Goal: Transaction & Acquisition: Purchase product/service

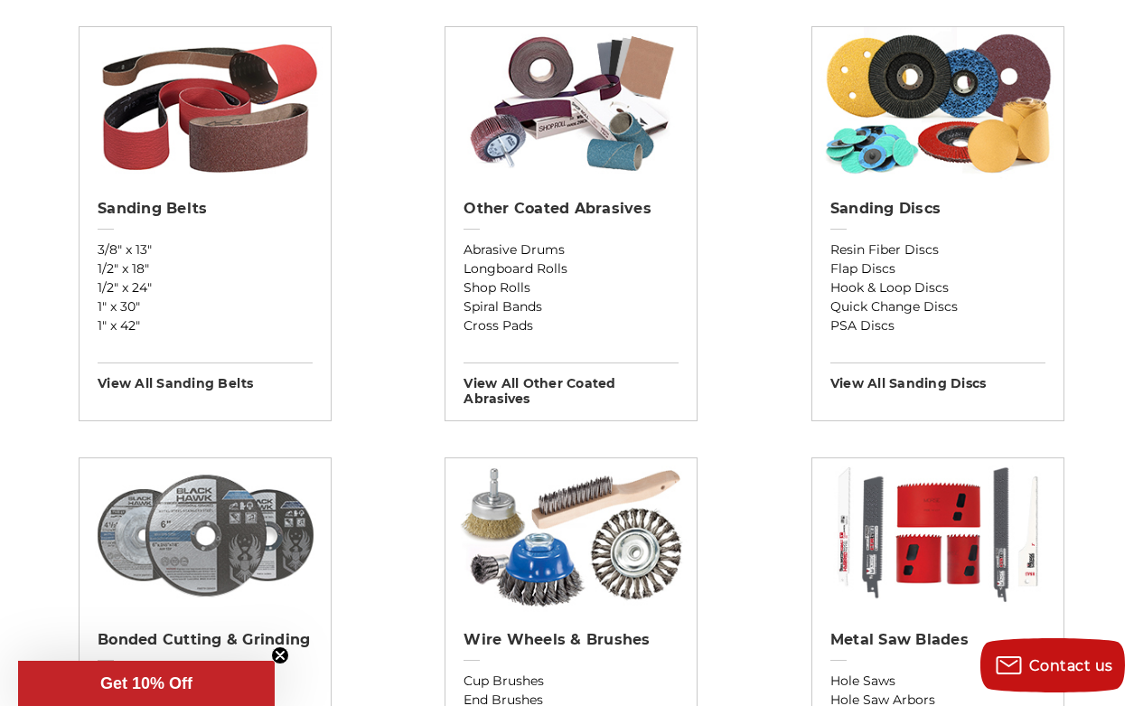
scroll to position [674, 0]
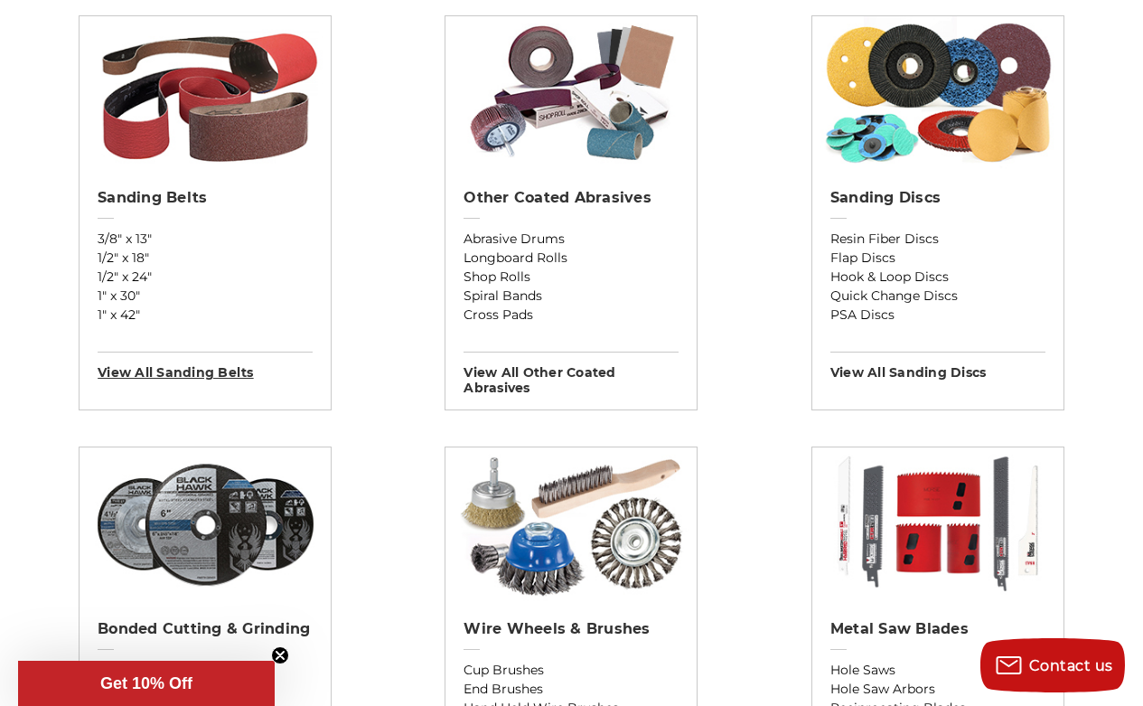
click at [218, 377] on h3 "View All sanding belts" at bounding box center [205, 366] width 215 height 29
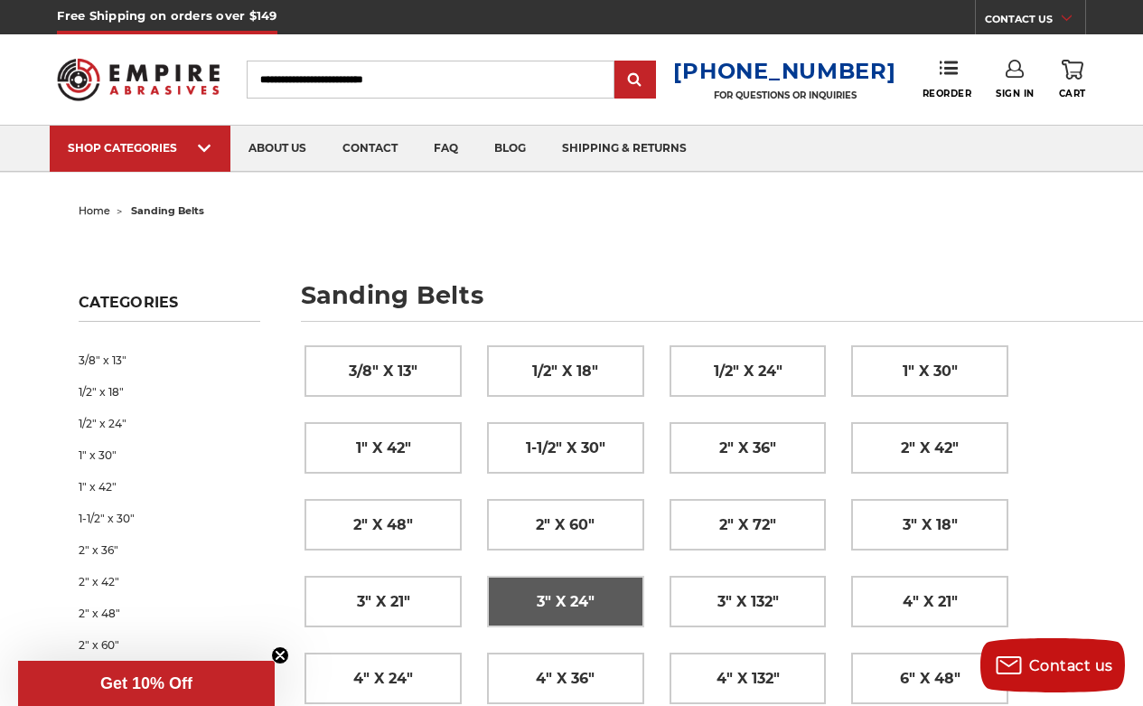
click at [571, 602] on span "3" x 24"" at bounding box center [566, 602] width 58 height 31
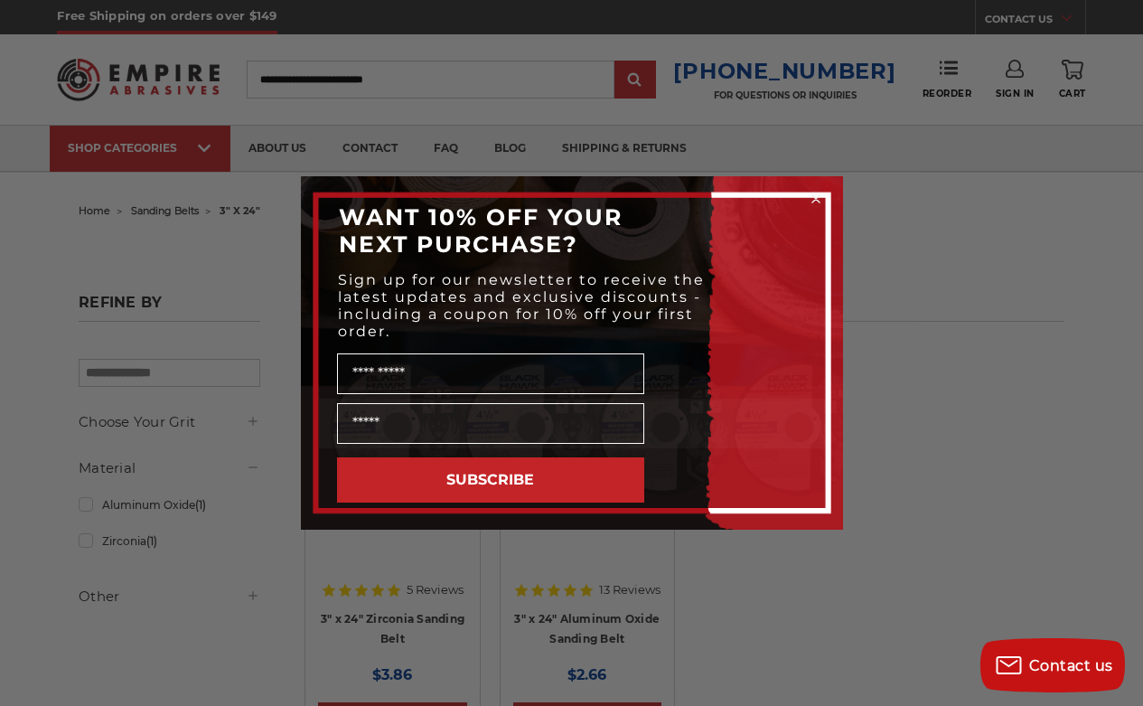
click at [819, 200] on circle "Close dialog" at bounding box center [815, 199] width 17 height 17
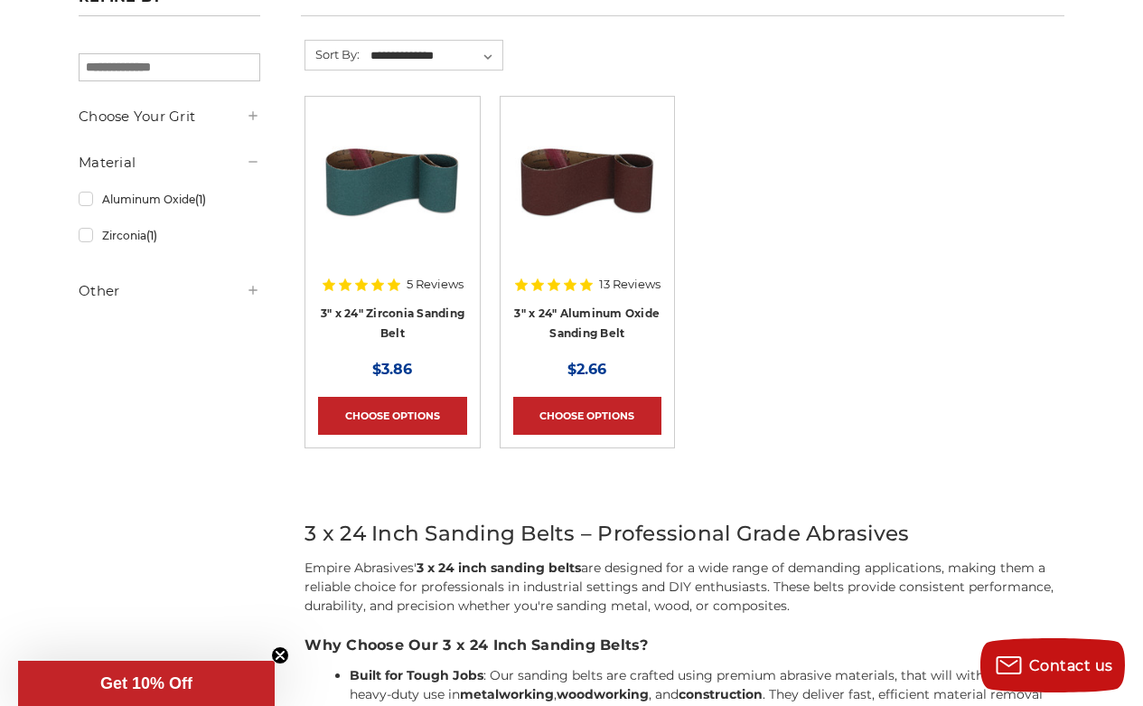
scroll to position [305, 0]
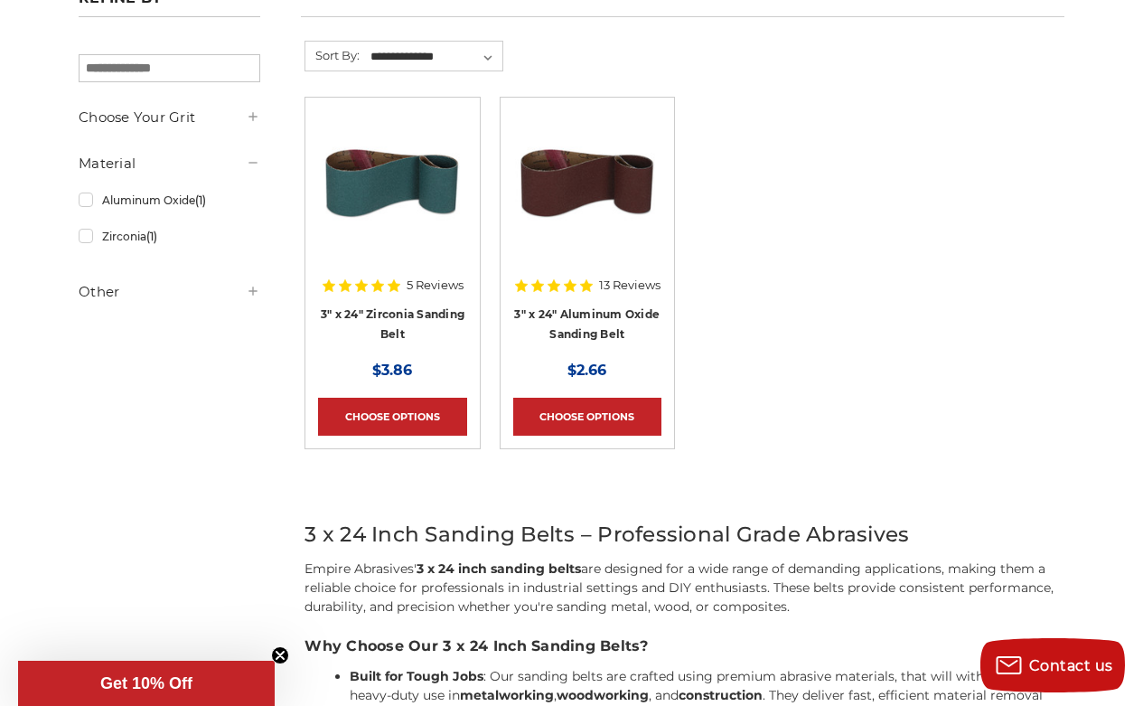
click at [399, 286] on icon at bounding box center [394, 285] width 13 height 13
click at [365, 270] on div "5 Reviews" at bounding box center [392, 285] width 143 height 31
click at [377, 413] on link "Choose Options" at bounding box center [392, 417] width 148 height 38
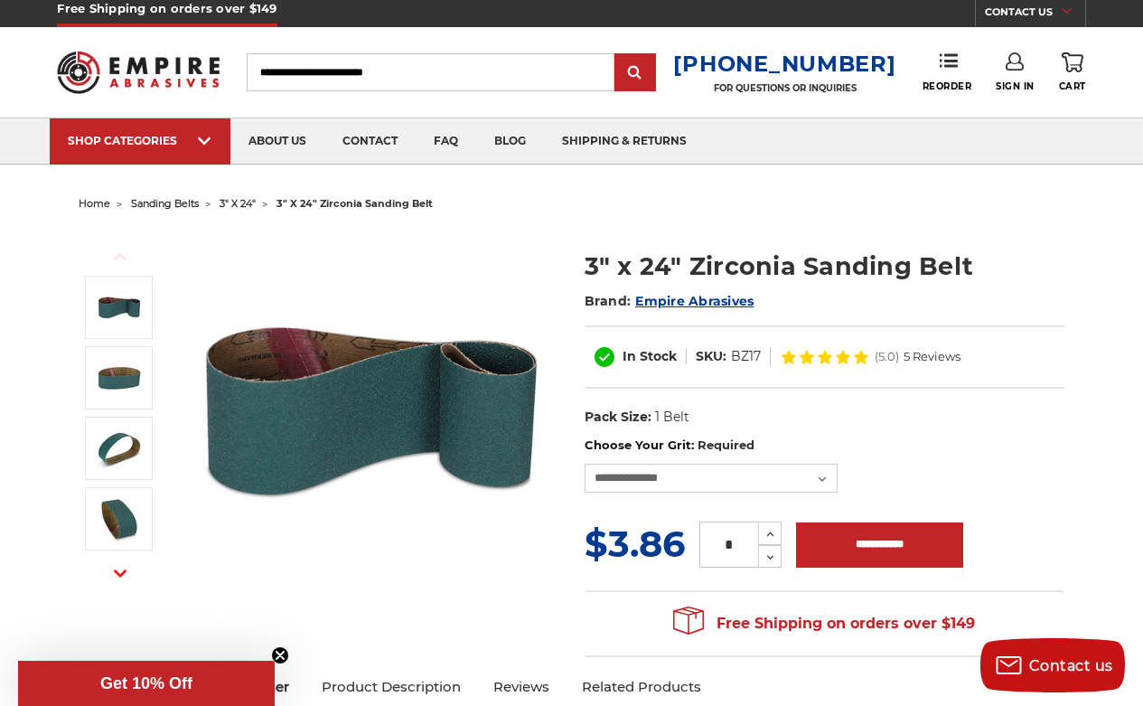
scroll to position [12, 0]
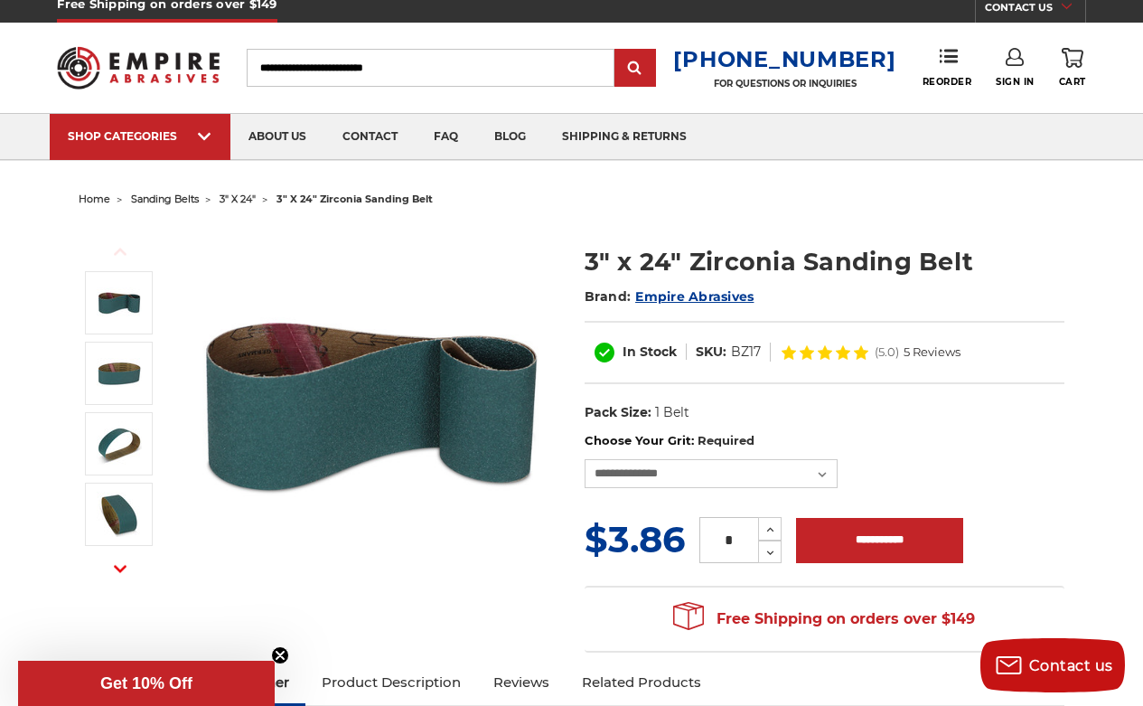
click at [926, 351] on span "5 Reviews" at bounding box center [932, 352] width 57 height 12
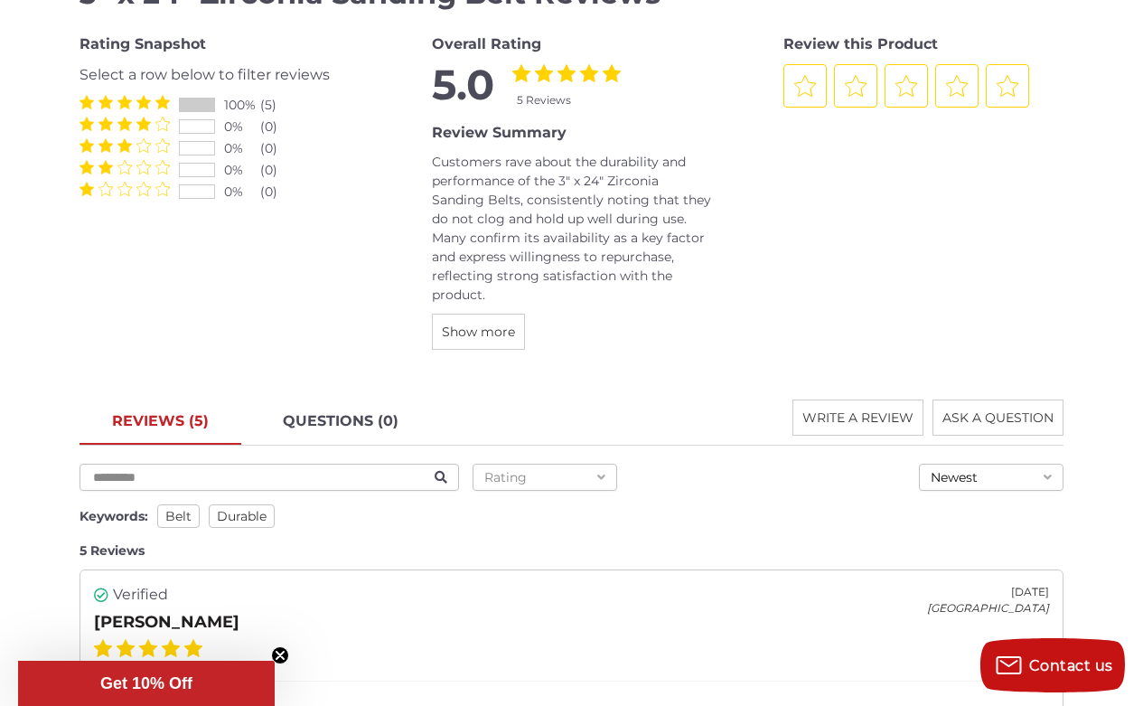
scroll to position [2130, 0]
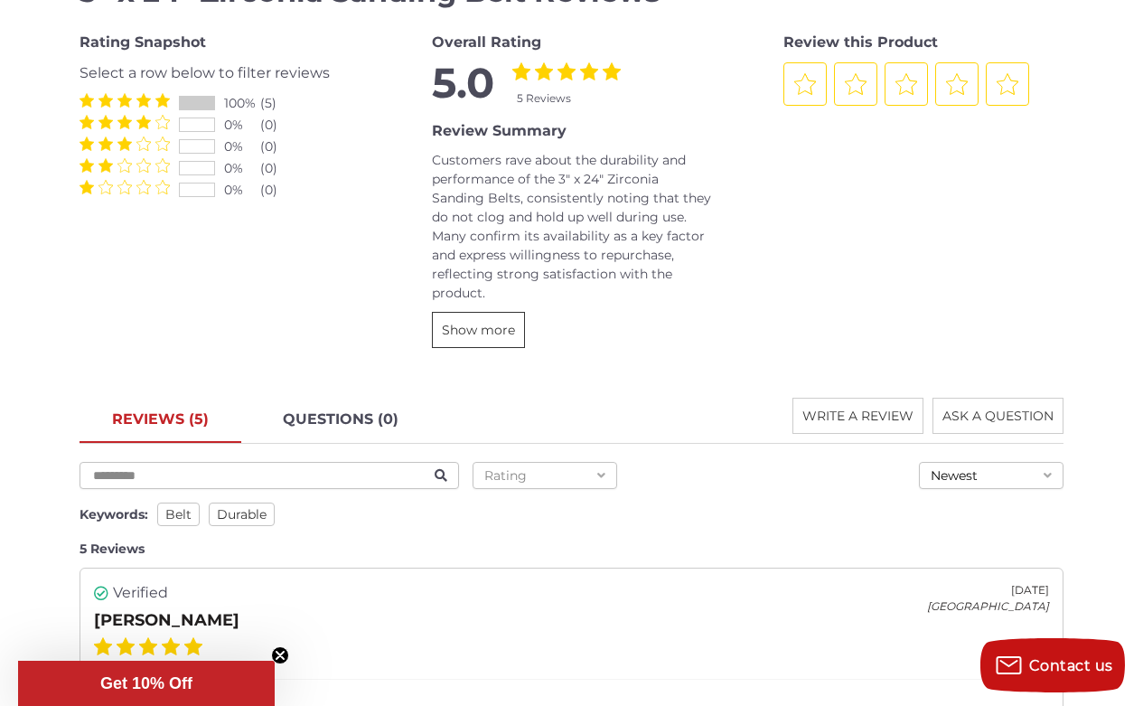
click at [493, 333] on span "Show more" at bounding box center [478, 330] width 73 height 16
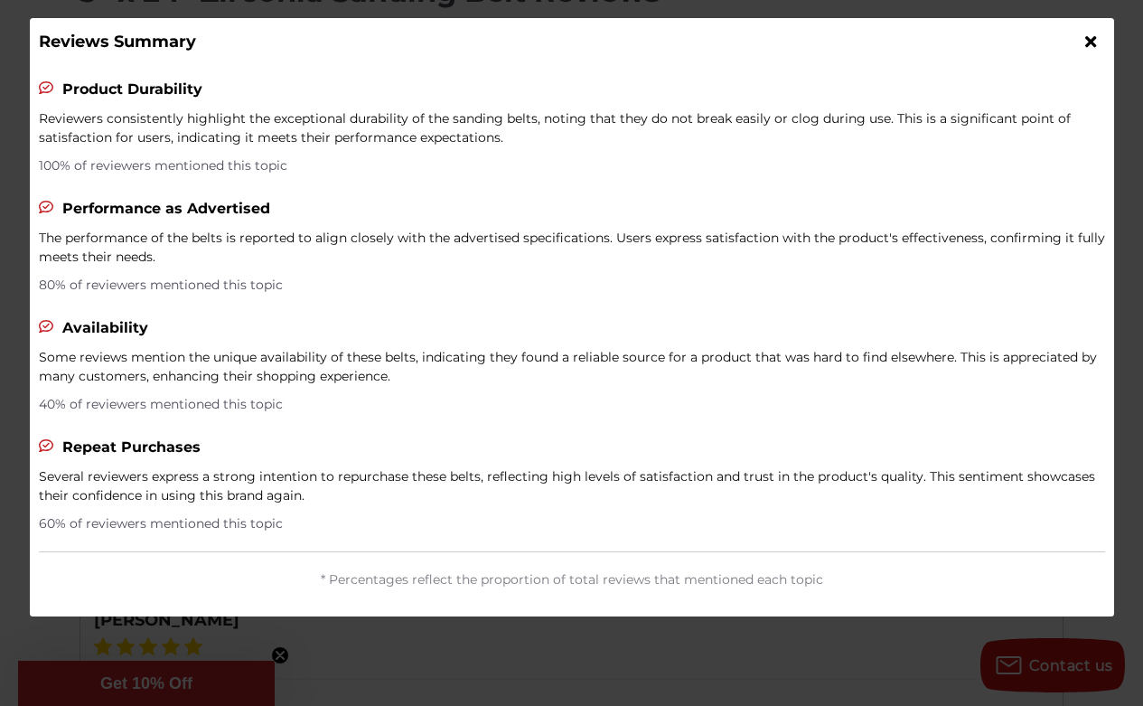
click at [1093, 41] on icon at bounding box center [1091, 41] width 11 height 16
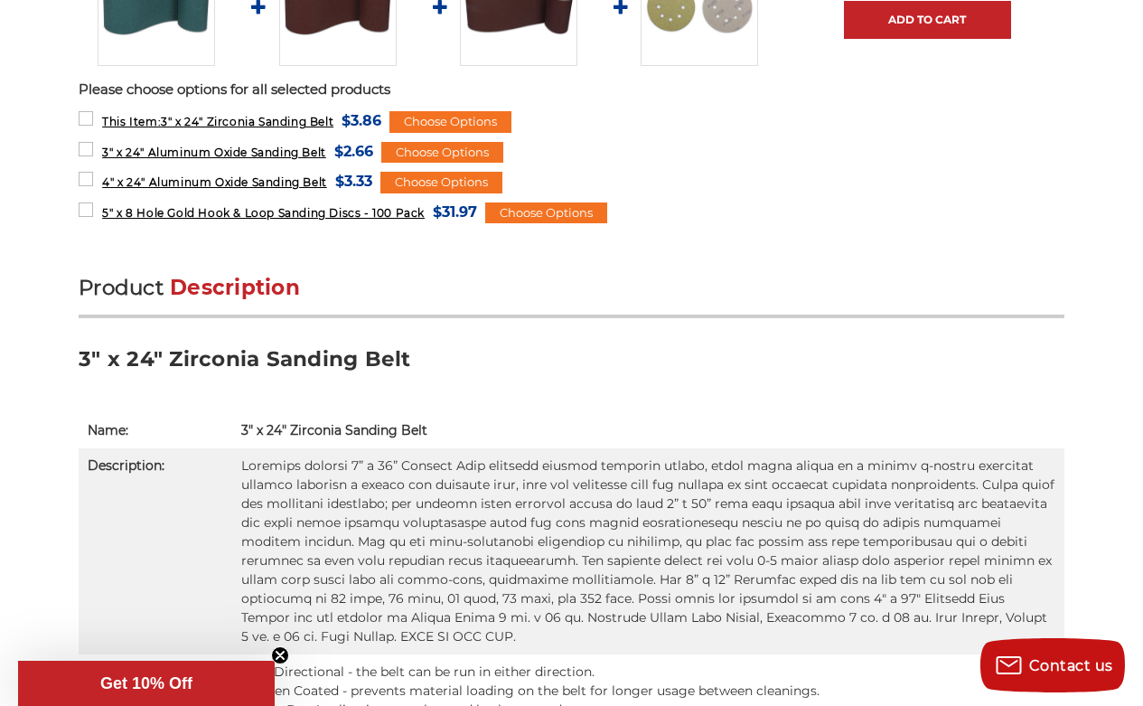
scroll to position [886, 0]
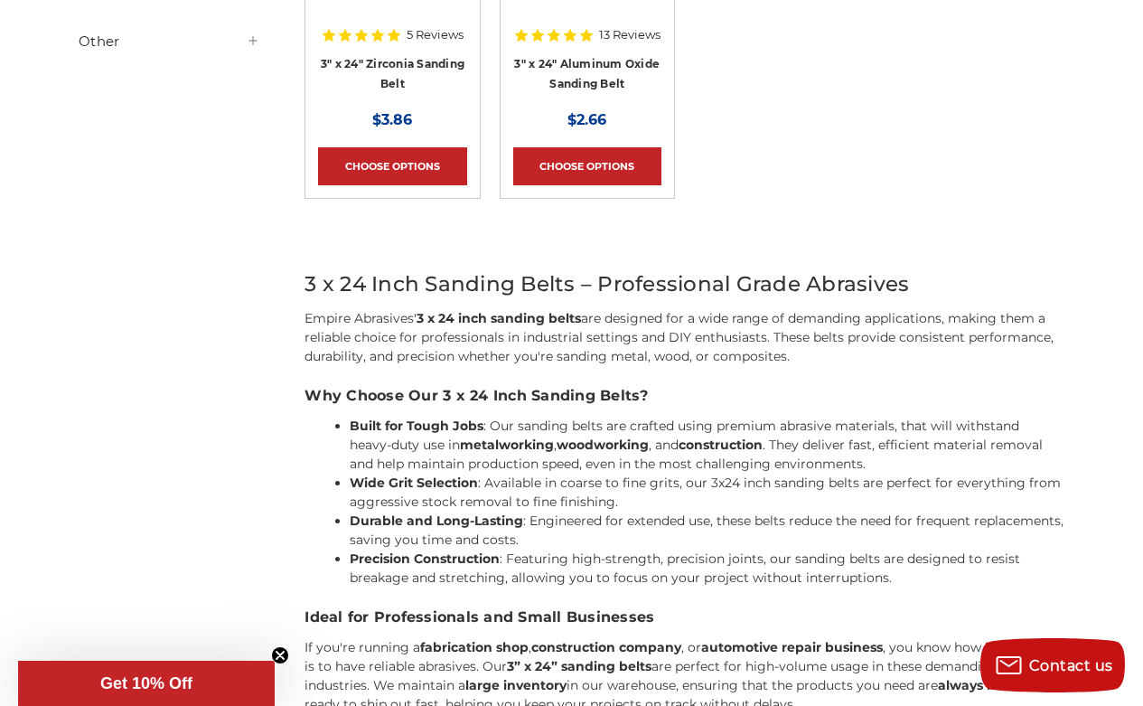
scroll to position [470, 0]
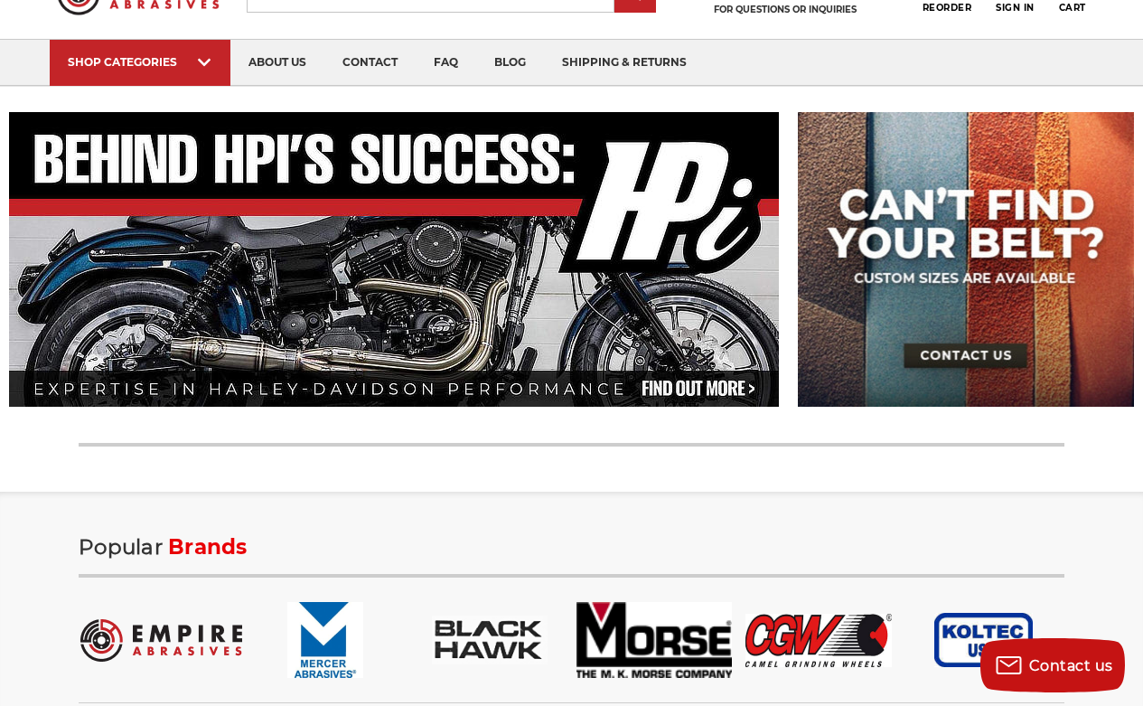
scroll to position [85, 0]
